Goal: Check status: Check status

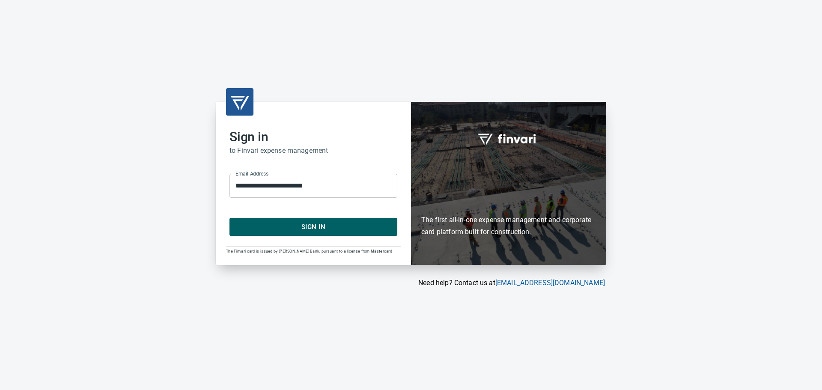
click at [316, 227] on span "Sign In" at bounding box center [313, 226] width 149 height 11
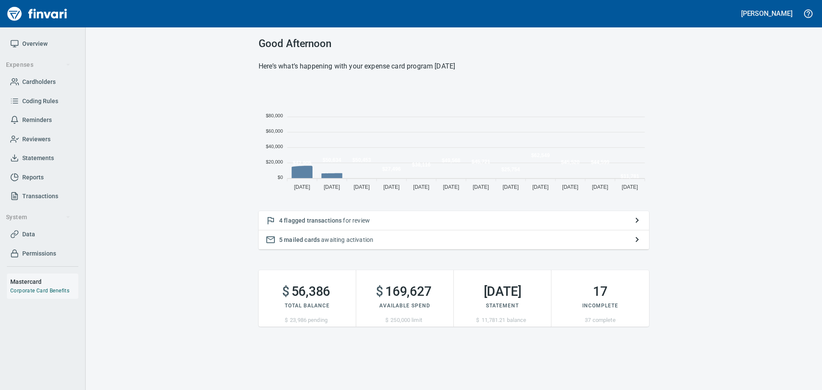
scroll to position [112, 384]
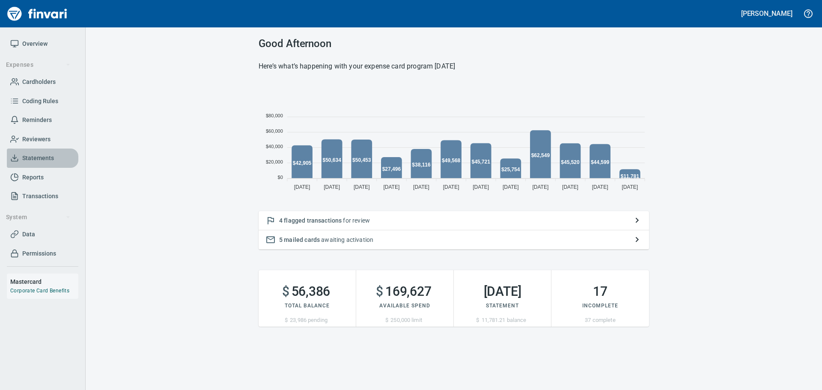
click at [33, 155] on span "Statements" at bounding box center [38, 158] width 32 height 11
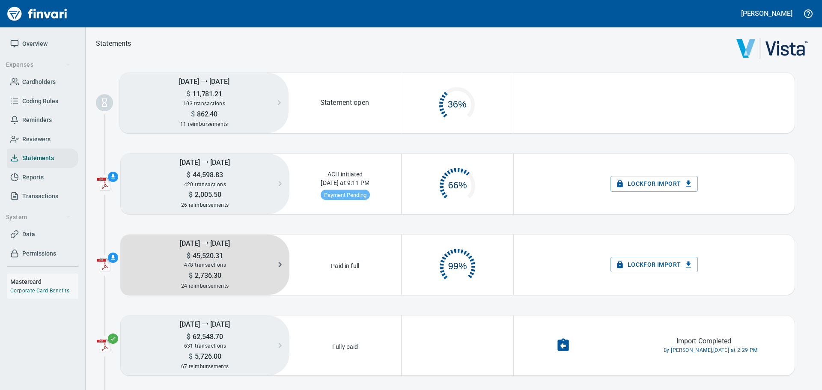
scroll to position [43, 104]
click at [239, 245] on h5 "[DATE] ⭢ [DATE]" at bounding box center [205, 243] width 169 height 17
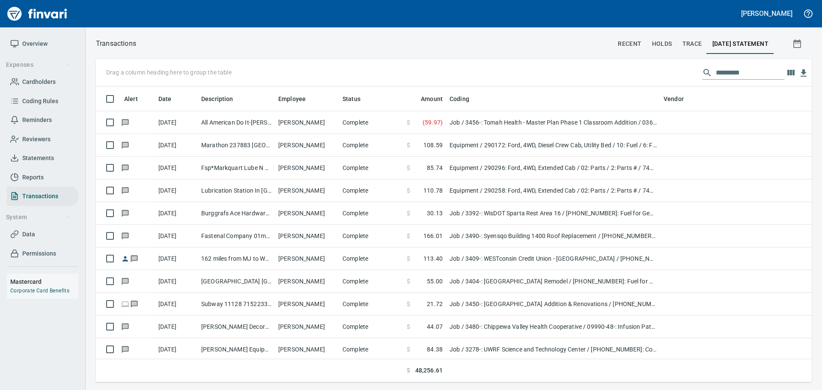
scroll to position [290, 703]
click at [805, 72] on icon "button" at bounding box center [804, 72] width 6 height 7
click at [46, 156] on span "Statements" at bounding box center [38, 158] width 32 height 11
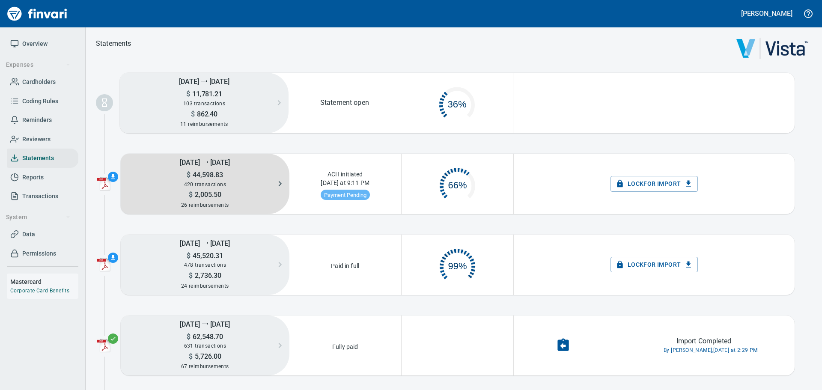
scroll to position [43, 104]
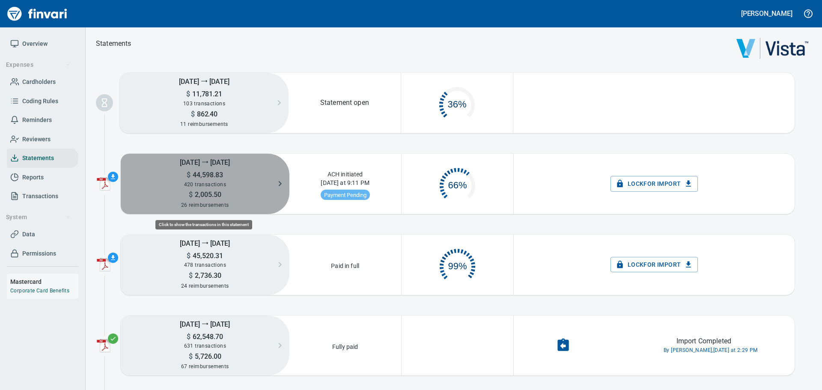
click at [231, 174] on h5 "$ 44,598.83" at bounding box center [205, 174] width 169 height 9
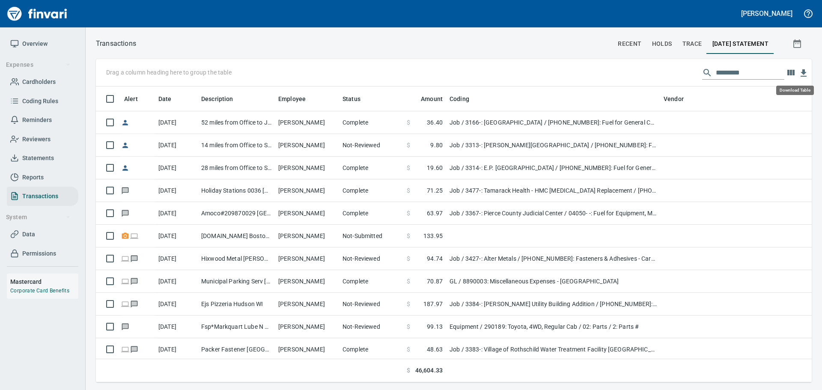
scroll to position [290, 703]
click at [805, 72] on icon "button" at bounding box center [804, 72] width 6 height 7
click at [50, 158] on span "Statements" at bounding box center [38, 158] width 32 height 11
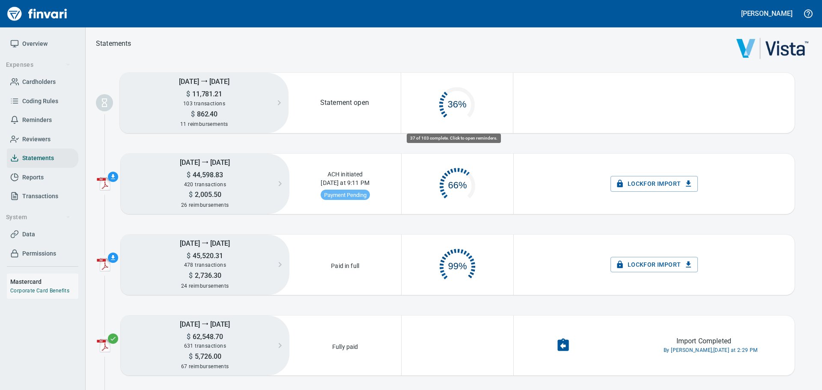
scroll to position [43, 104]
